Goal: Complete application form: Complete application form

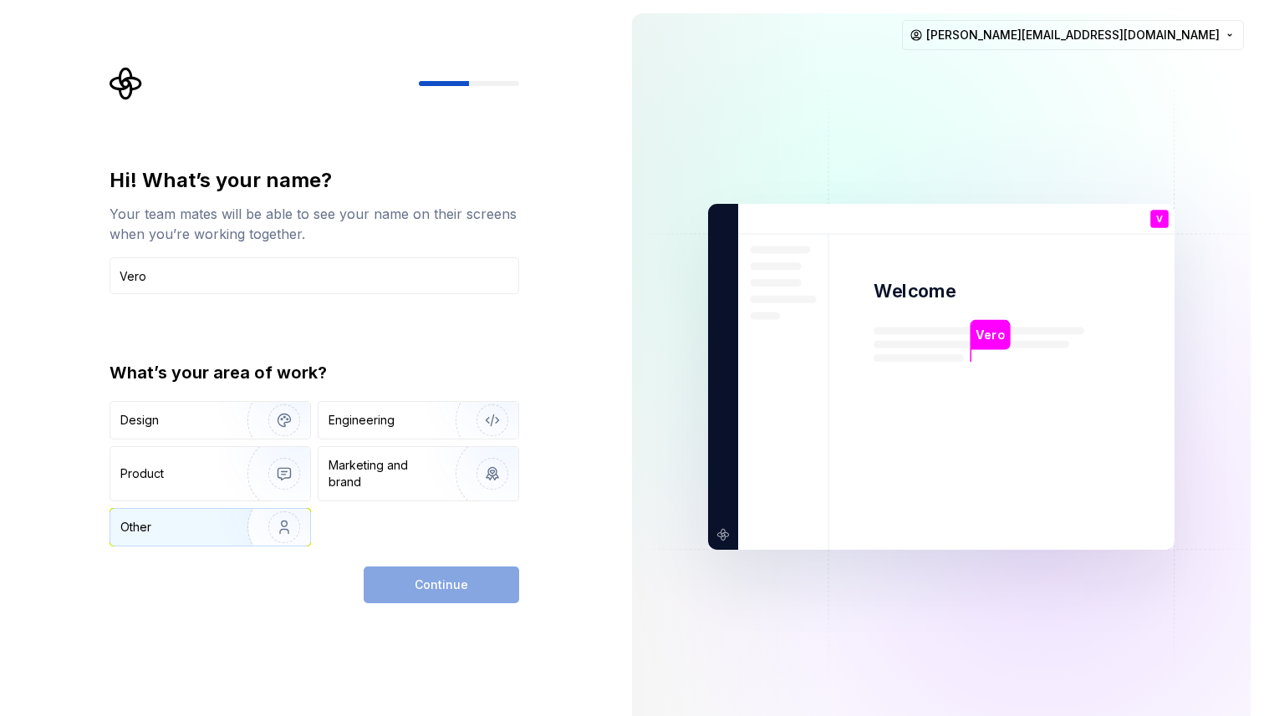
type input "Vero"
click at [183, 528] on div "Other" at bounding box center [169, 527] width 98 height 17
click at [413, 588] on button "Continue" at bounding box center [441, 585] width 155 height 37
